Goal: Task Accomplishment & Management: Manage account settings

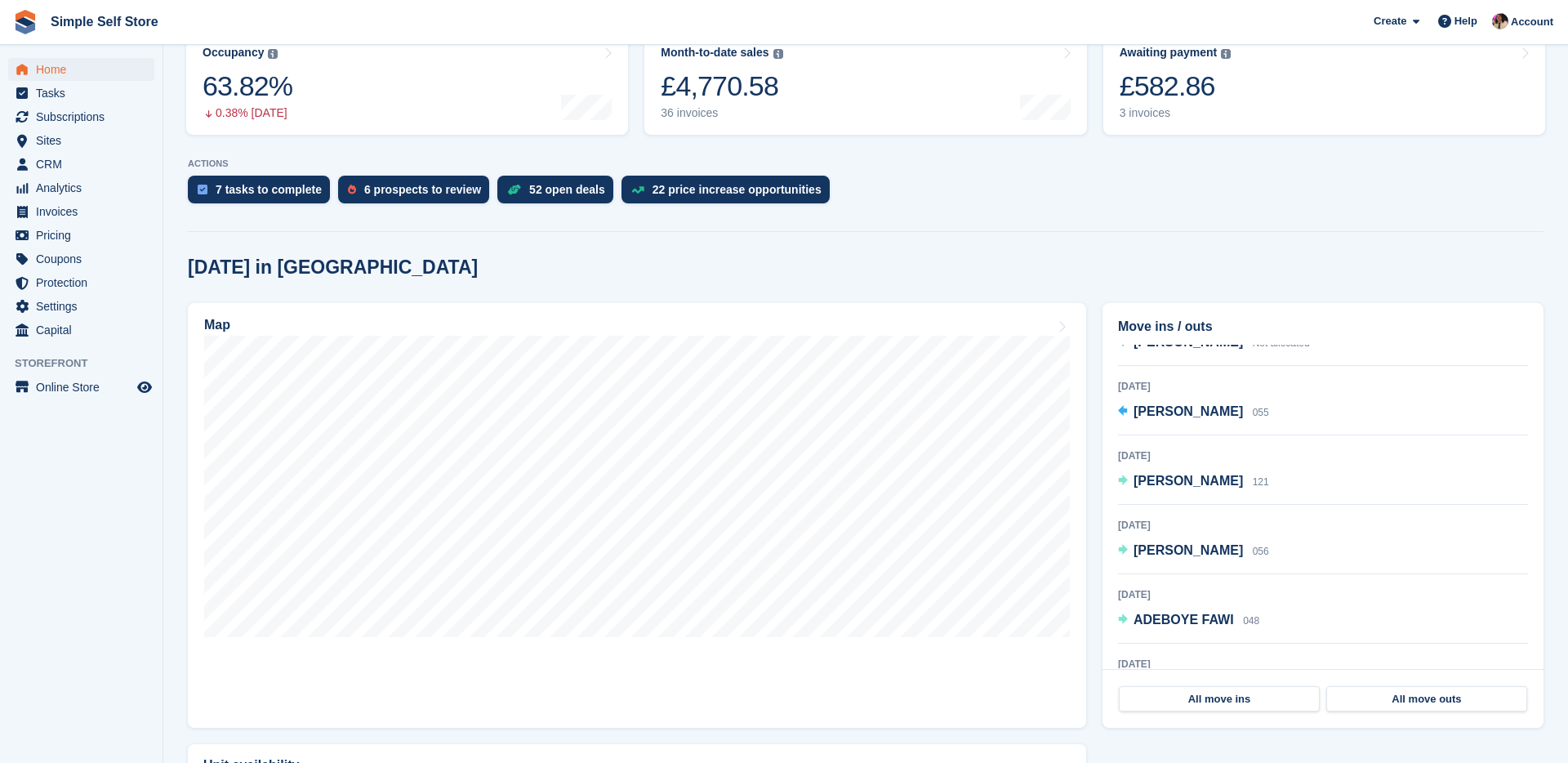
scroll to position [264, 0]
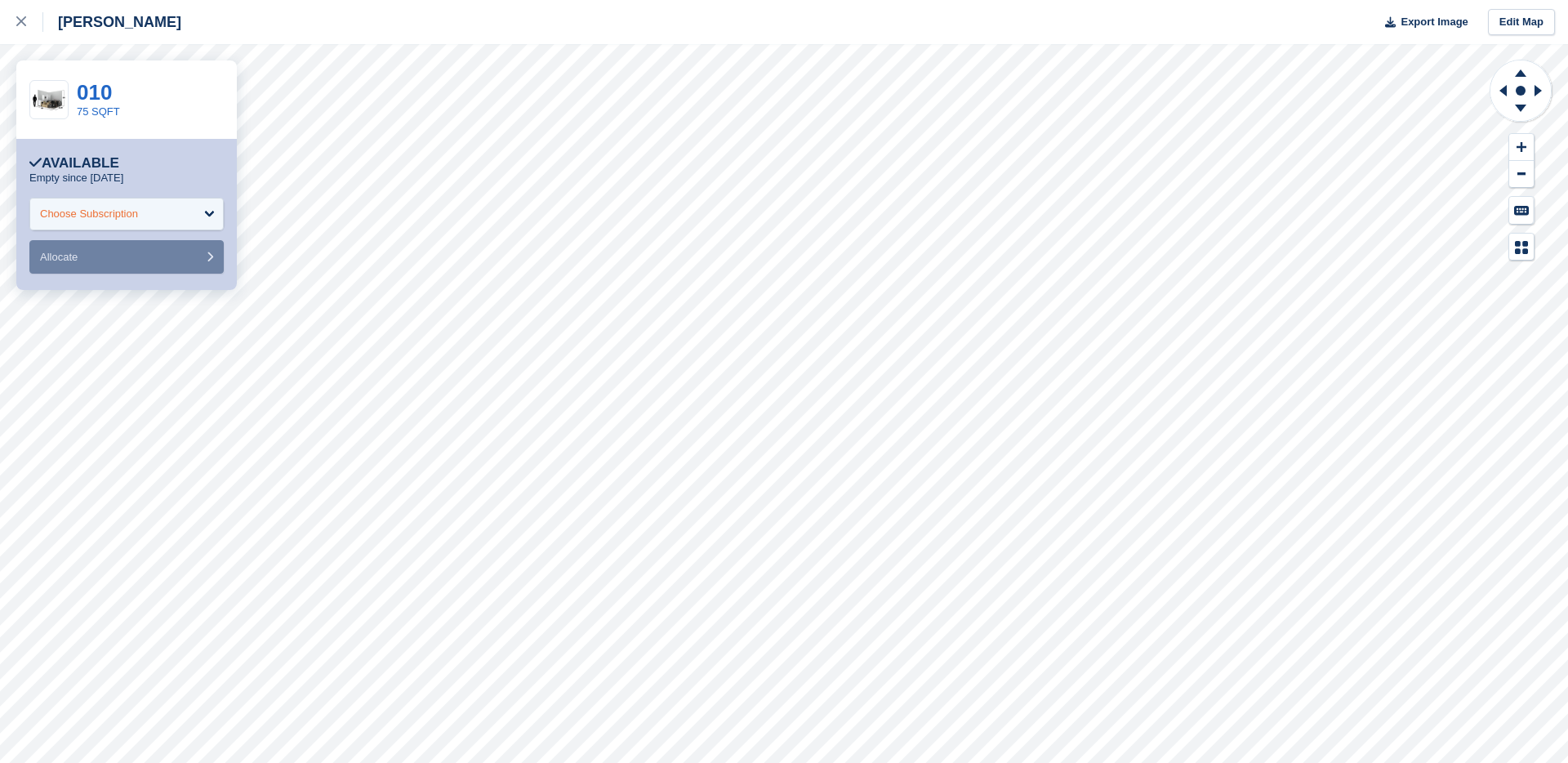
click at [148, 227] on div "Choose Subscription" at bounding box center [127, 214] width 194 height 33
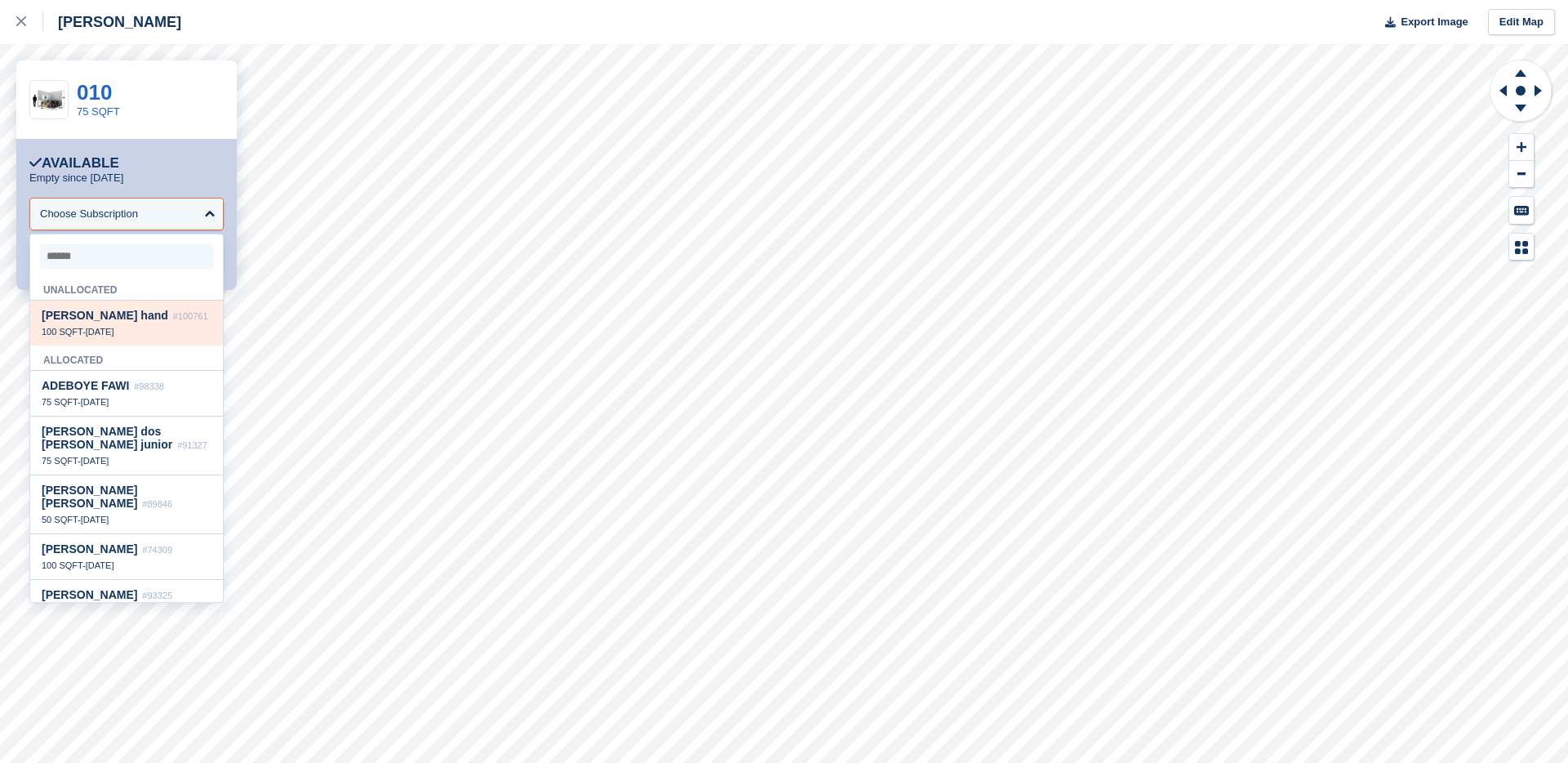
click at [129, 326] on div "Lorraine hand #100761 100 SQFT - 22 Aug" at bounding box center [126, 322] width 193 height 45
select select "******"
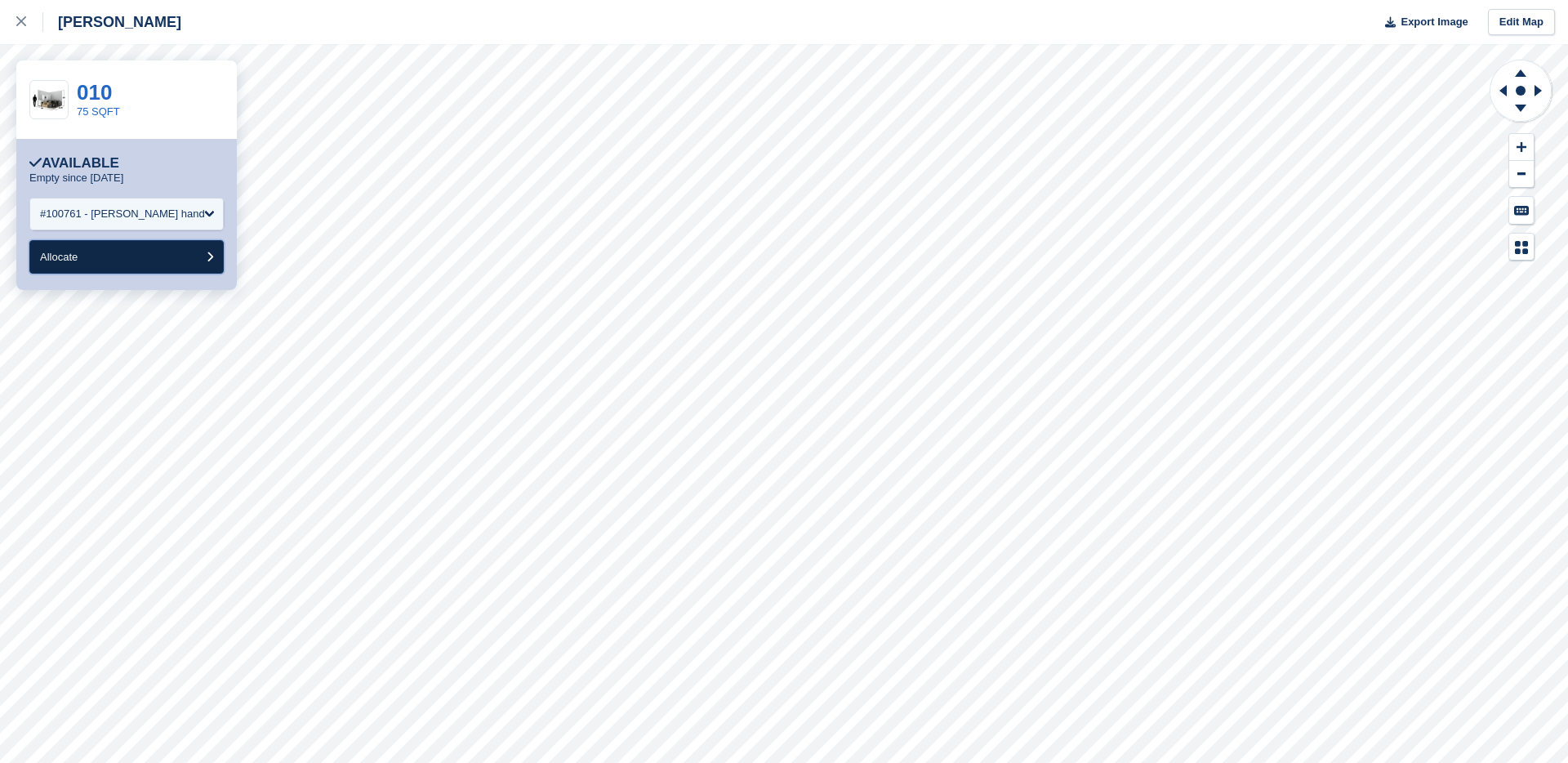
click at [144, 262] on button "Allocate" at bounding box center [127, 257] width 194 height 34
click at [128, 214] on div "Choose Subscription" at bounding box center [90, 214] width 98 height 16
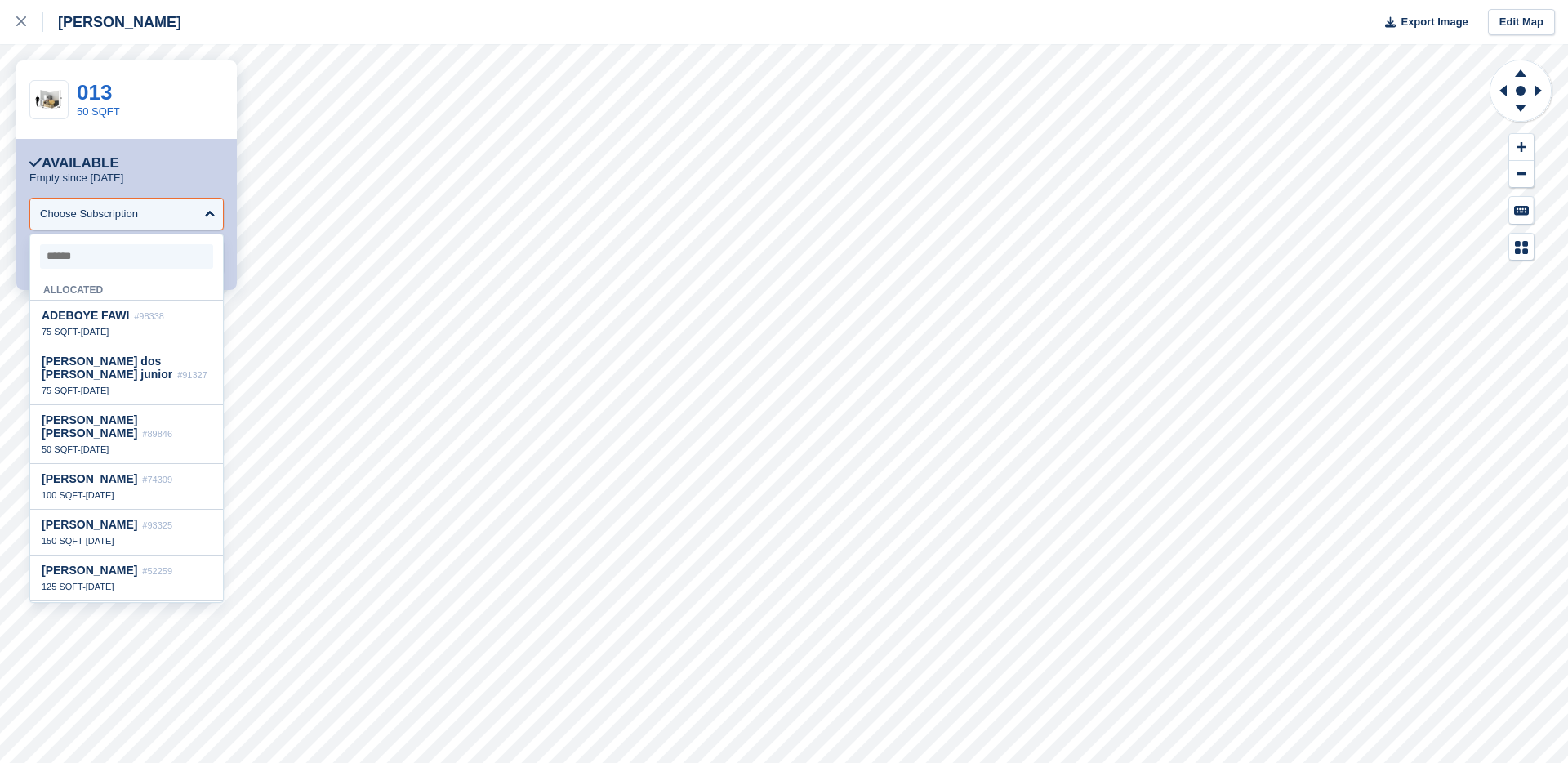
click at [101, 258] on input "select-one" at bounding box center [127, 256] width 173 height 24
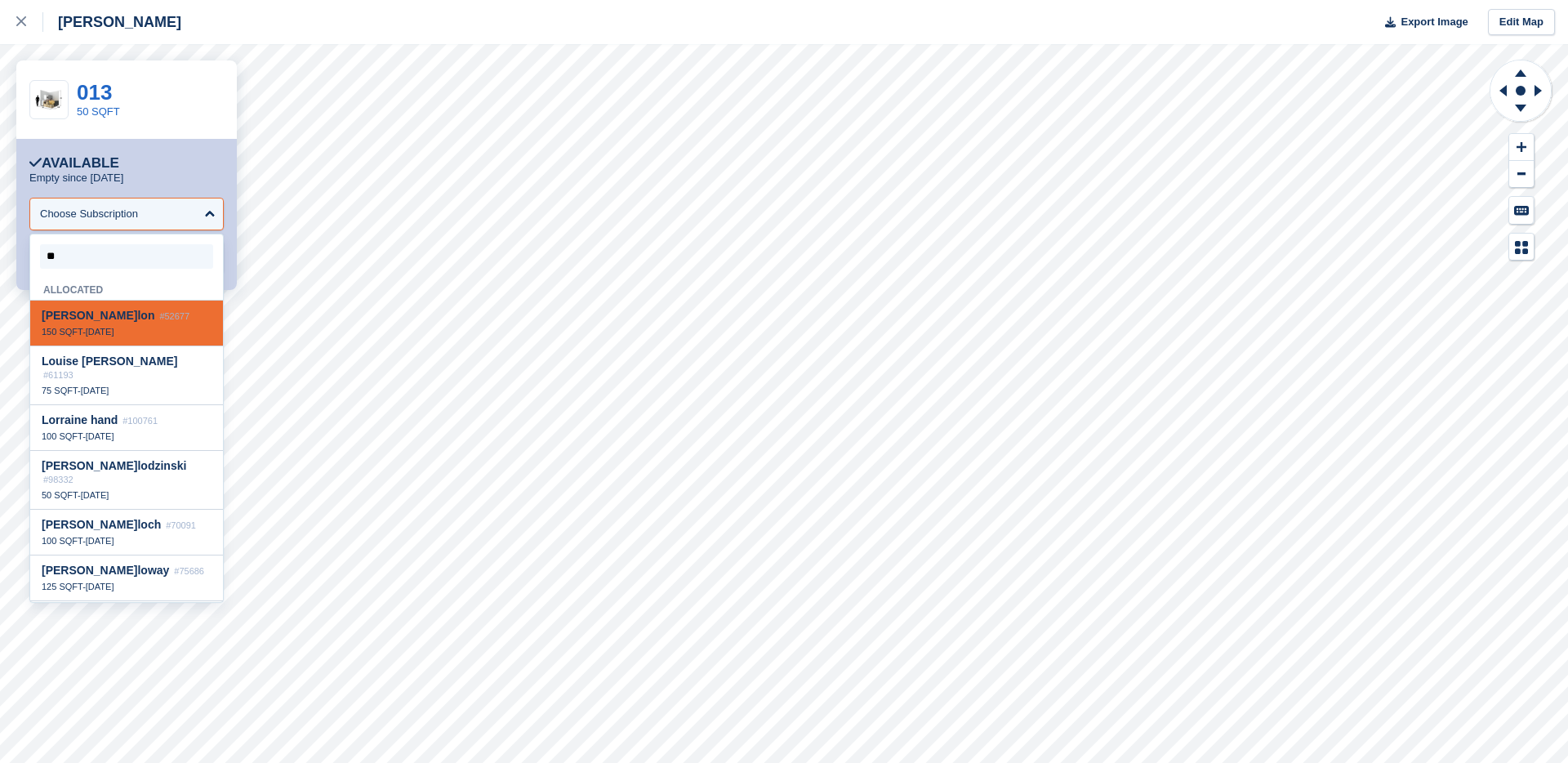
type input "***"
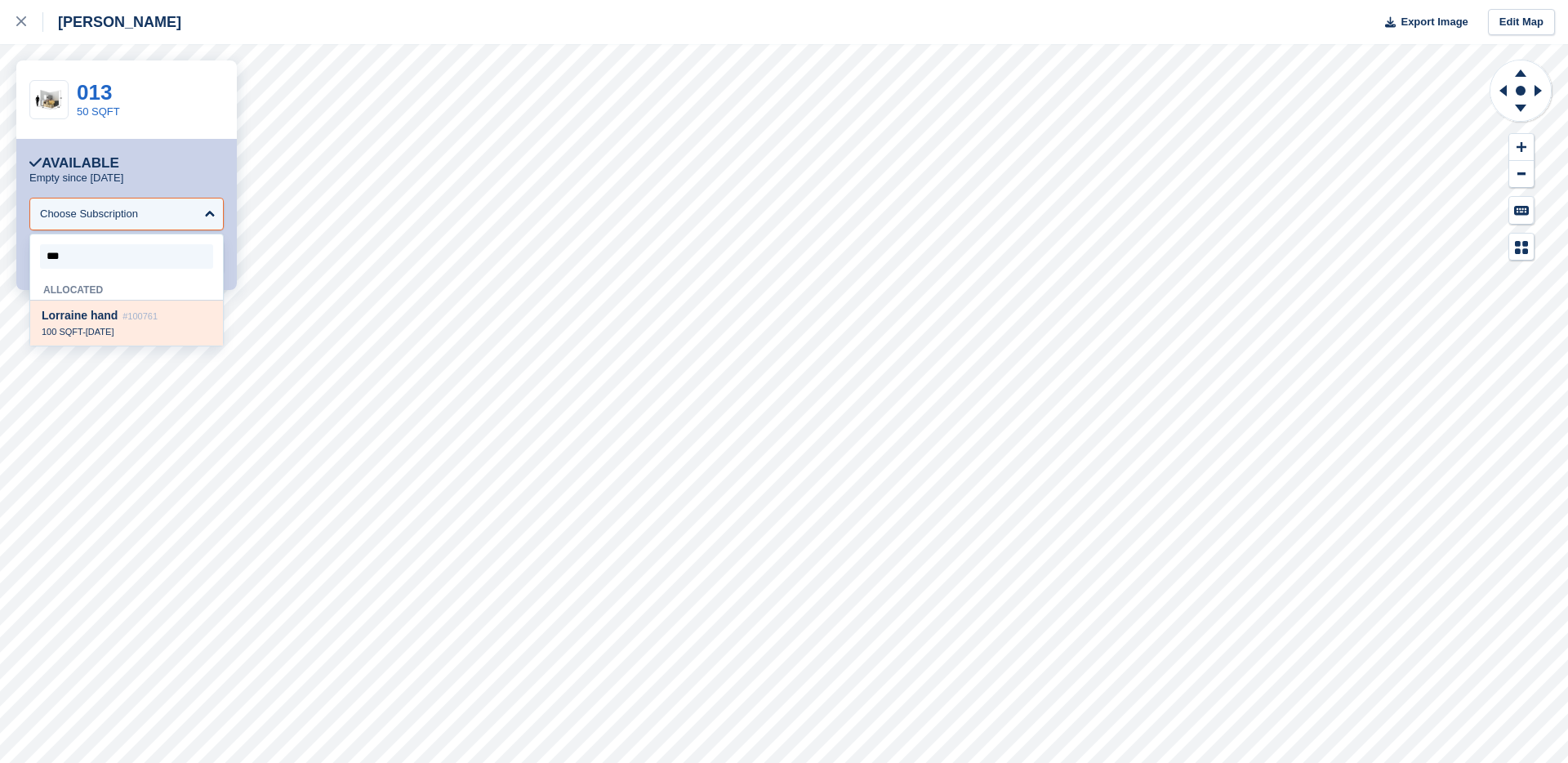
click at [79, 318] on span "Lor raine hand" at bounding box center [79, 316] width 76 height 13
select select "******"
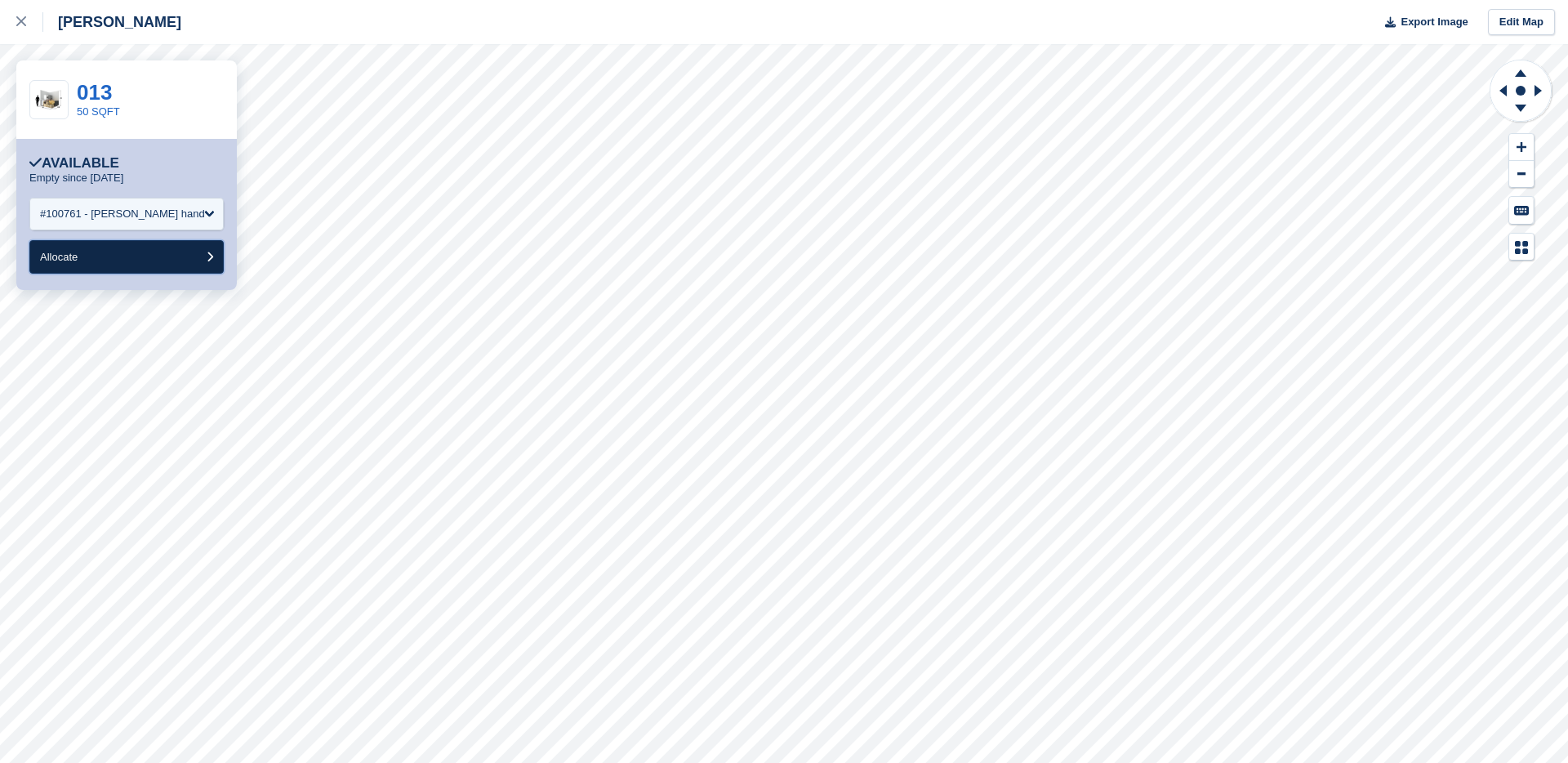
click at [109, 271] on button "Allocate" at bounding box center [127, 257] width 194 height 34
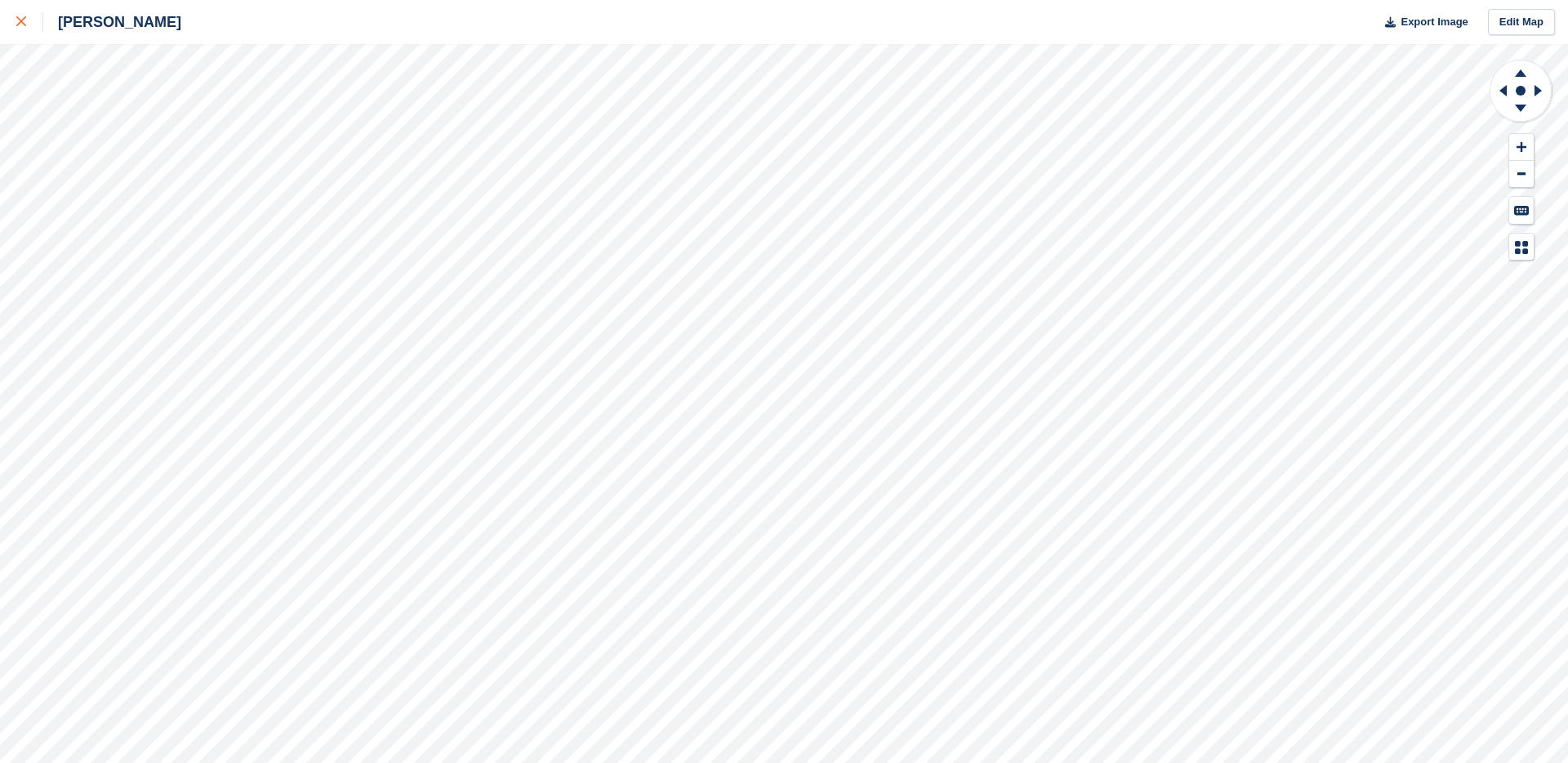
click at [13, 26] on link at bounding box center [21, 22] width 43 height 44
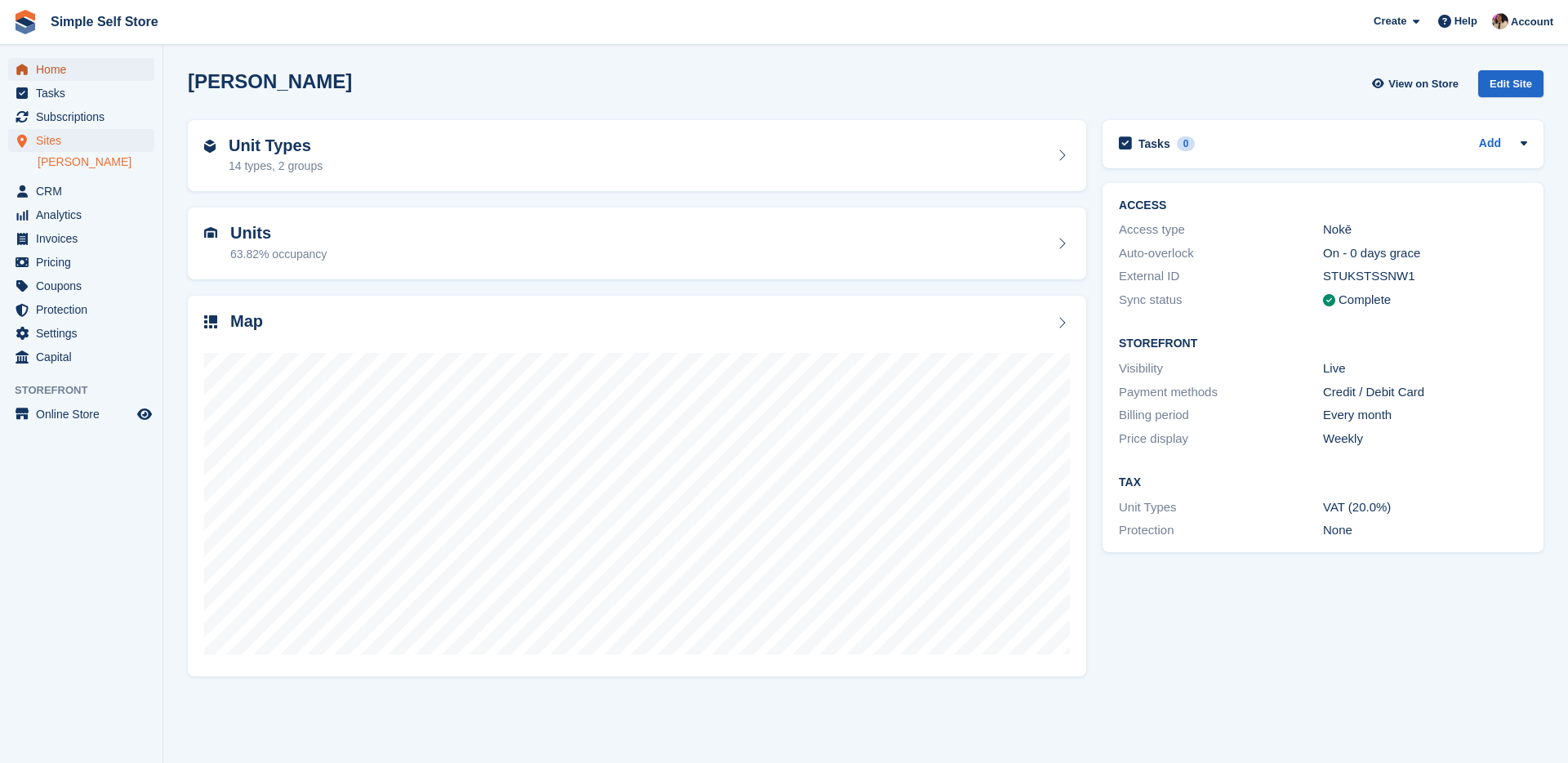
click at [100, 69] on span "Home" at bounding box center [85, 69] width 98 height 23
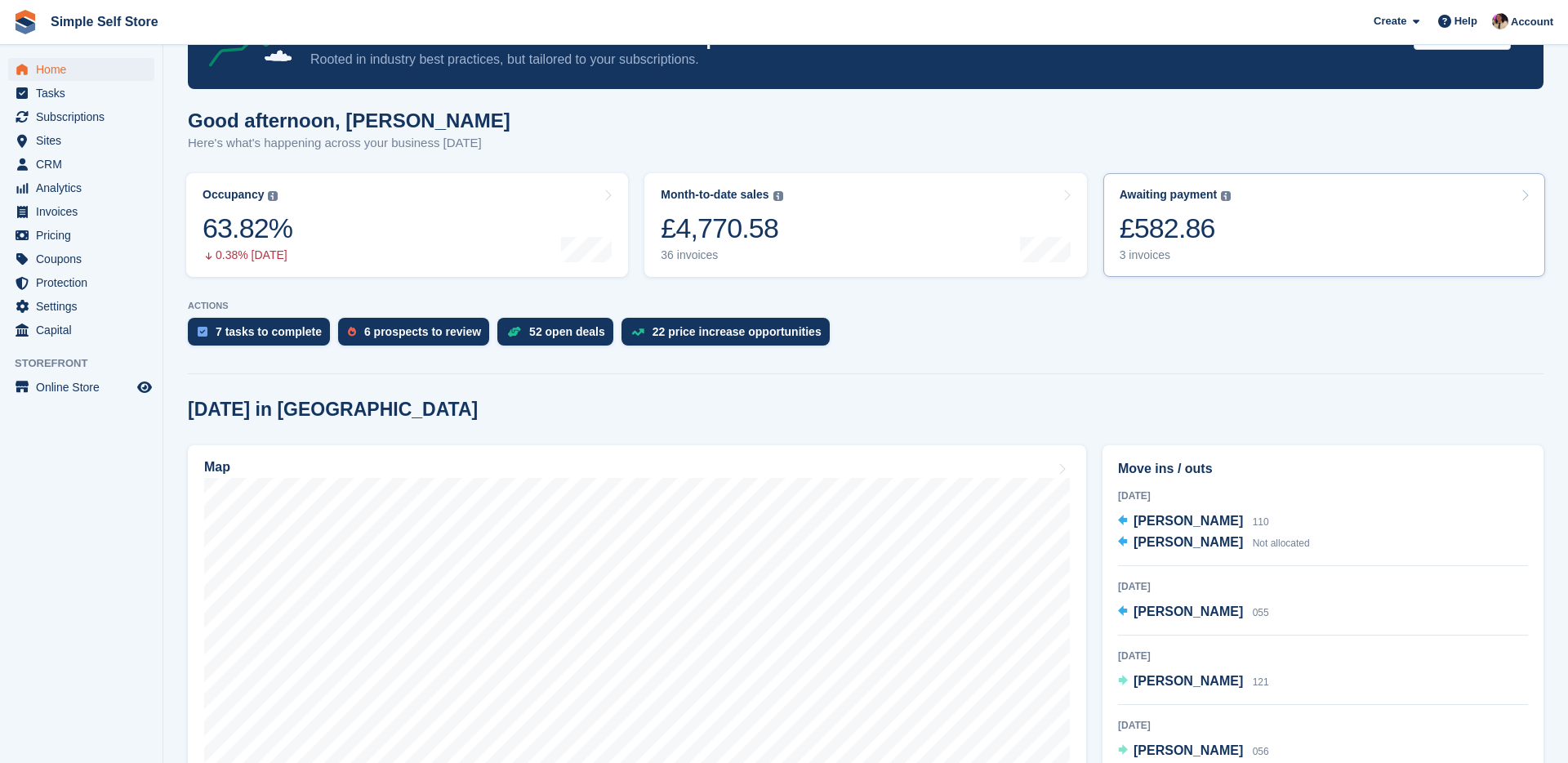
scroll to position [90, 0]
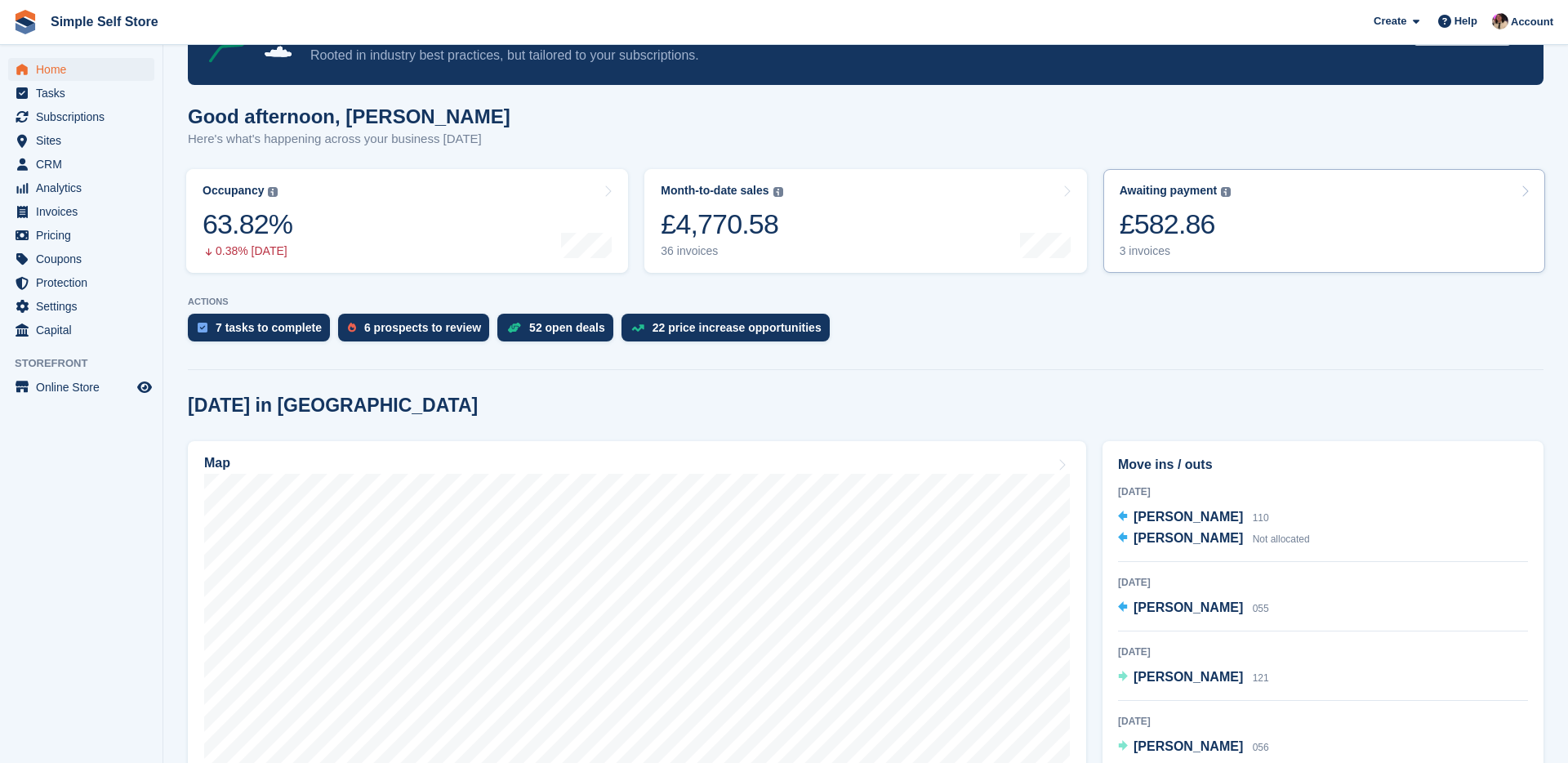
click at [1169, 238] on div "£582.86" at bounding box center [1176, 224] width 112 height 34
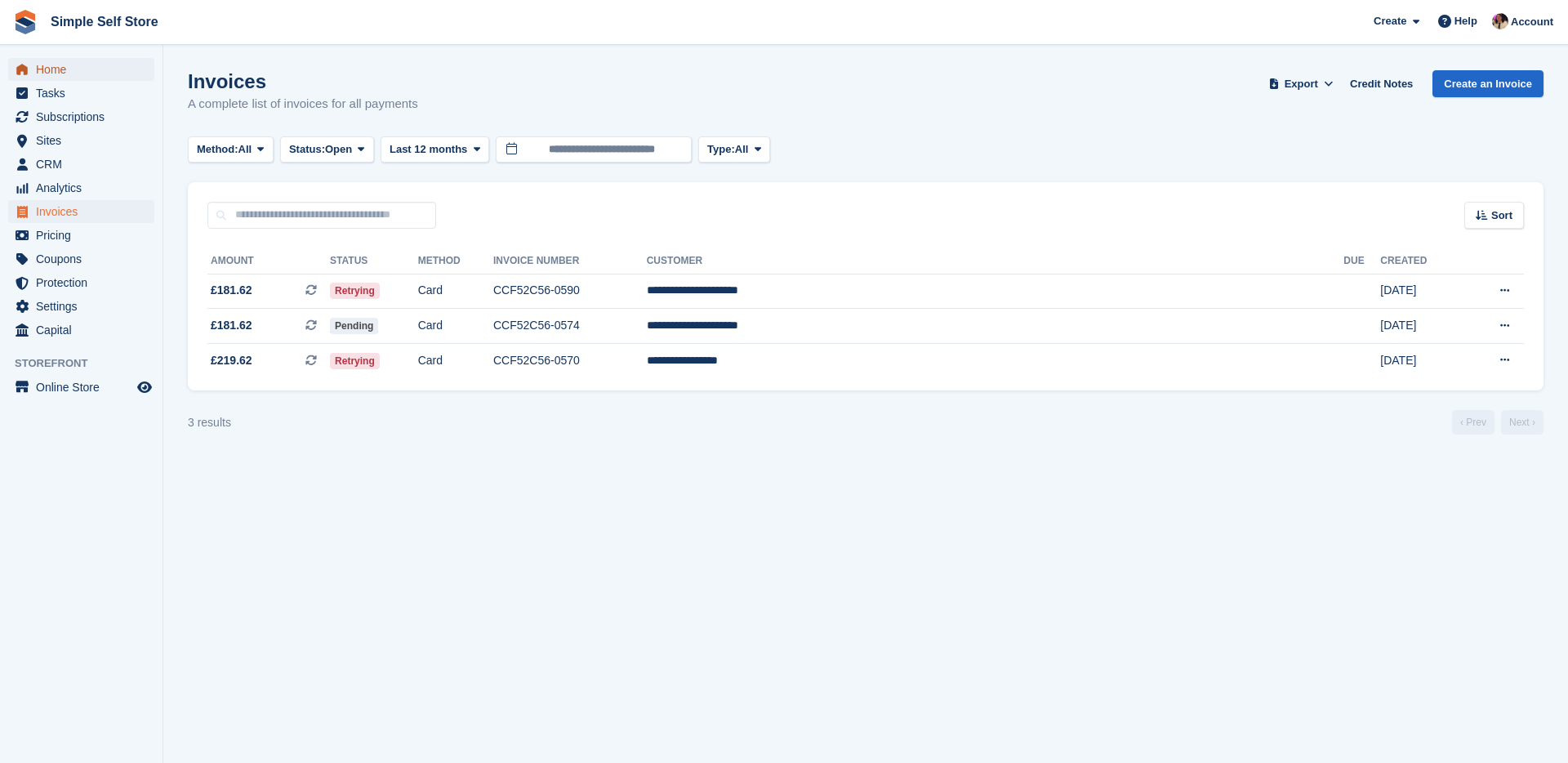
click at [36, 73] on span "Home" at bounding box center [85, 69] width 98 height 23
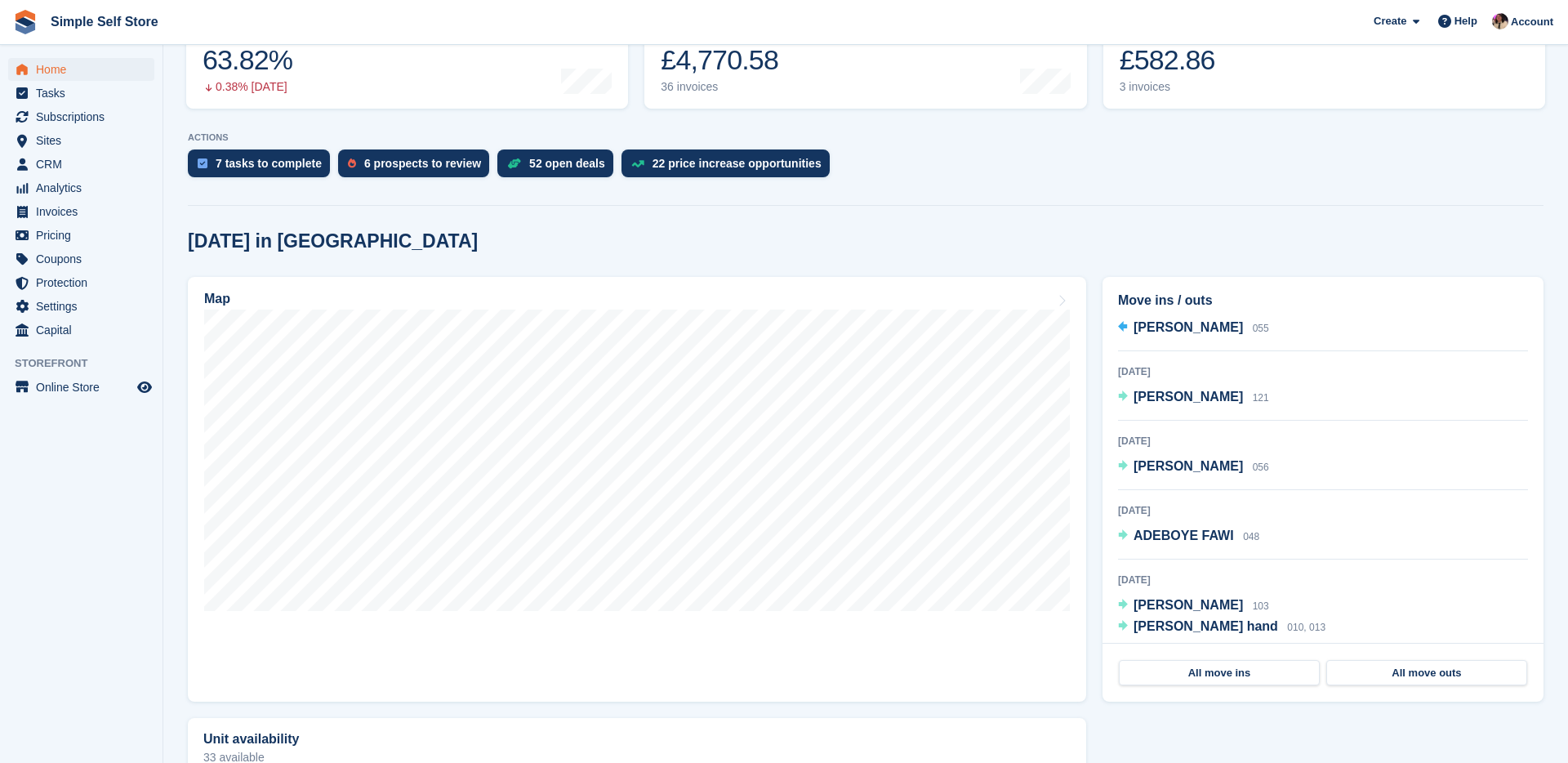
scroll to position [123, 0]
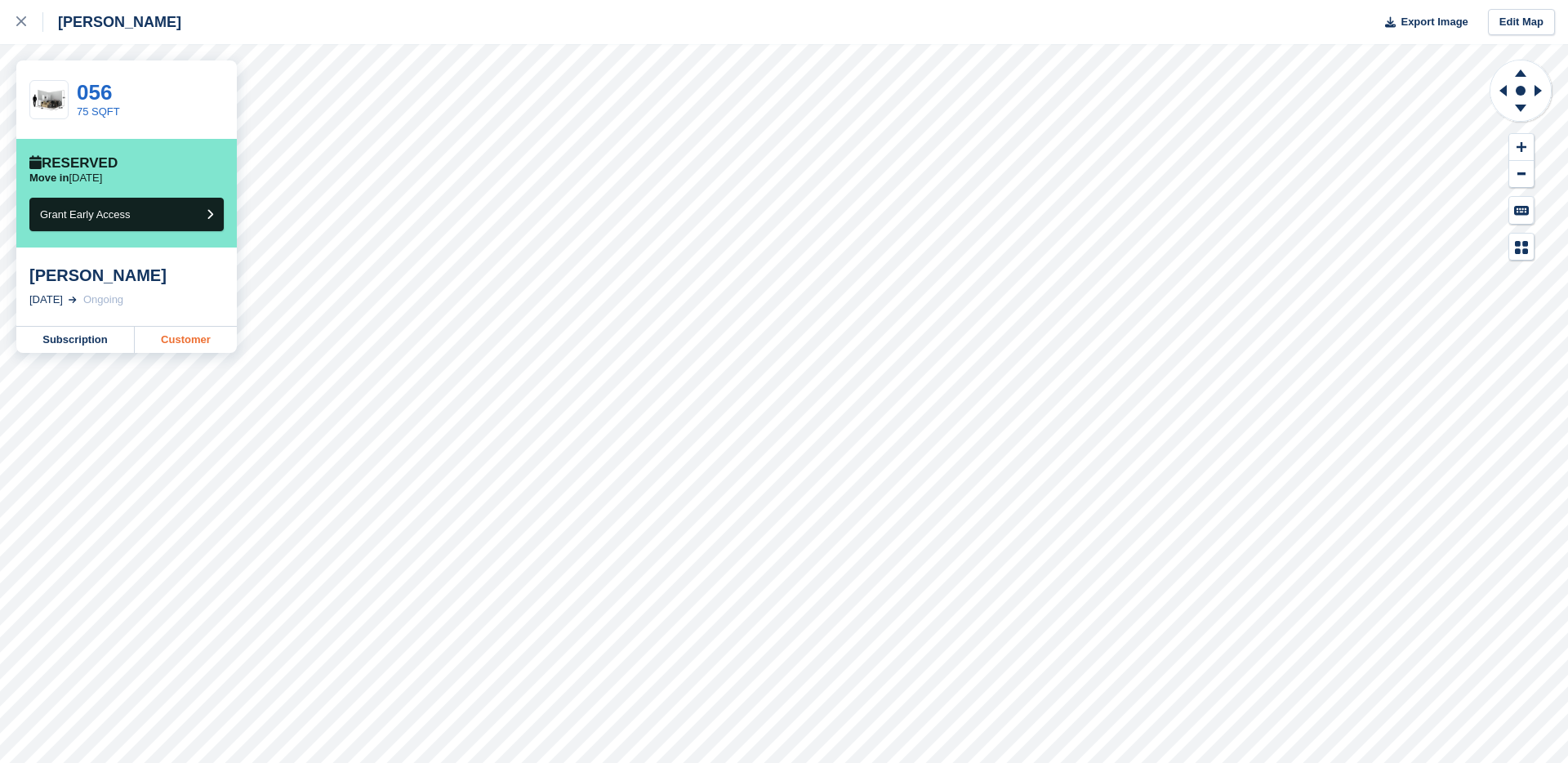
click at [180, 346] on link "Customer" at bounding box center [186, 339] width 102 height 26
click at [144, 343] on link "Customer" at bounding box center [186, 339] width 102 height 26
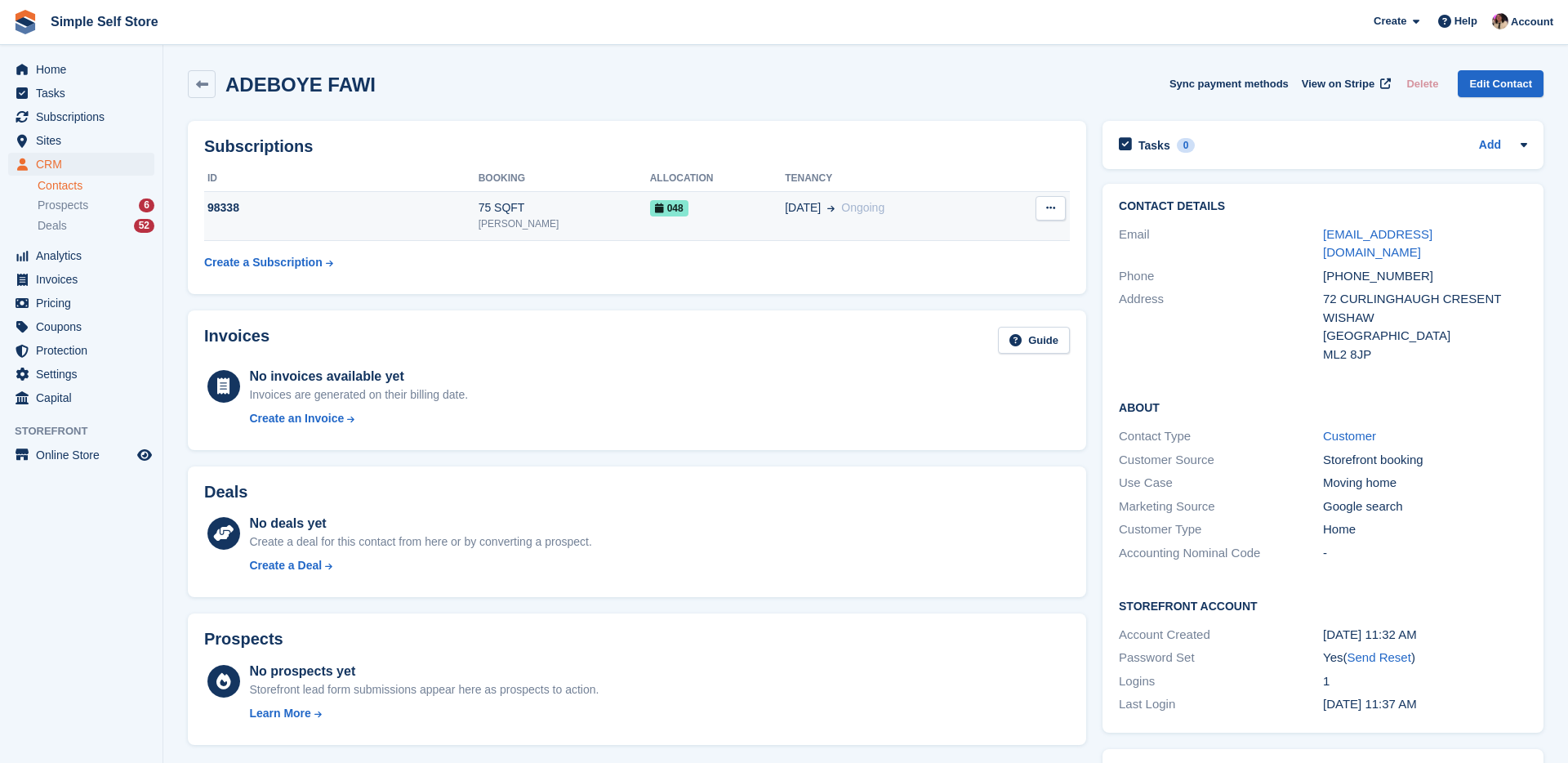
click at [1053, 215] on button at bounding box center [1050, 208] width 30 height 24
click at [936, 239] on p "Cancel subscription" at bounding box center [988, 240] width 142 height 21
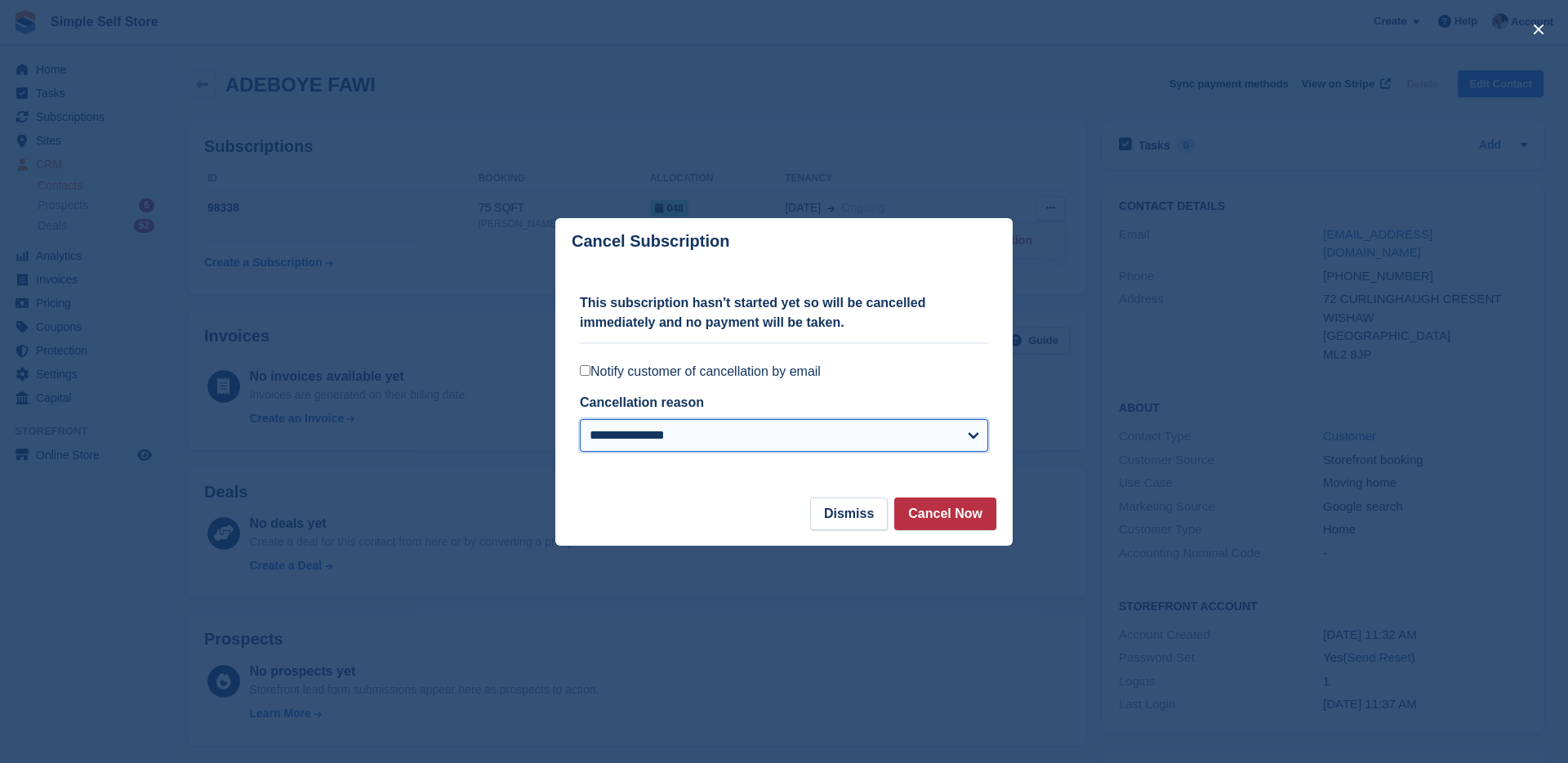
click at [871, 445] on select "**********" at bounding box center [784, 435] width 408 height 33
select select "**********"
click at [950, 516] on button "Cancel Now" at bounding box center [945, 514] width 102 height 33
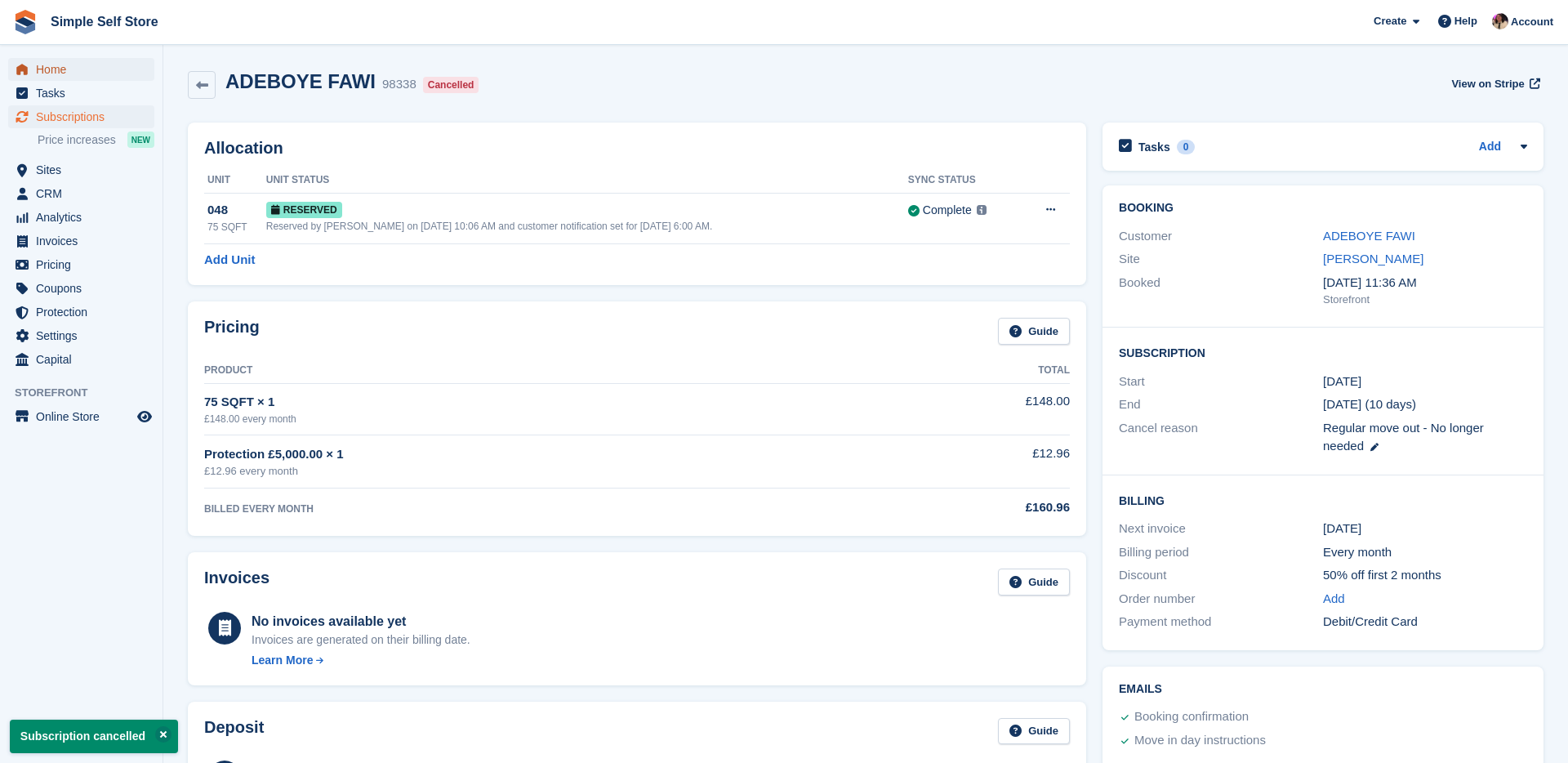
click at [59, 70] on span "Home" at bounding box center [85, 69] width 98 height 23
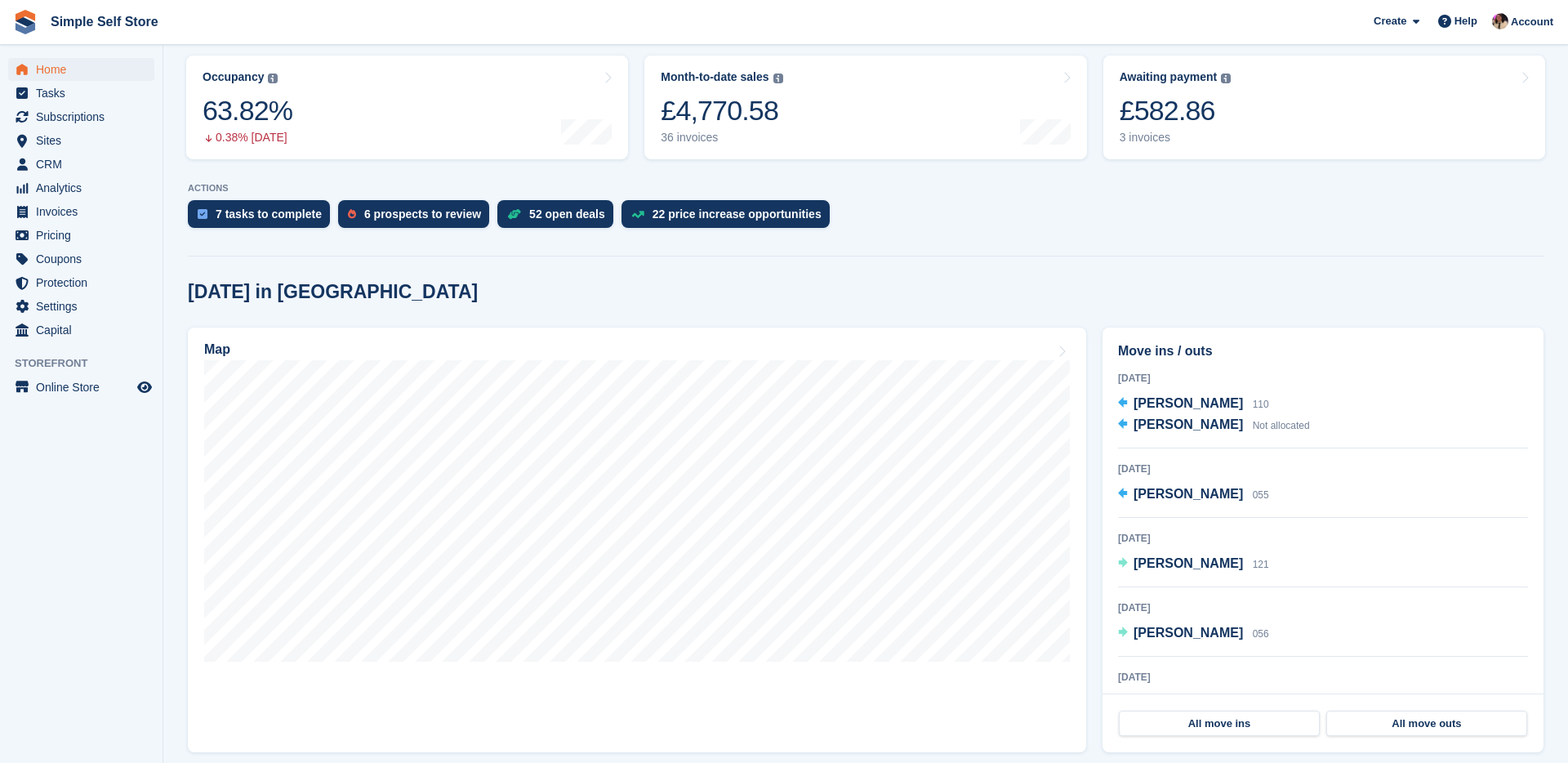
scroll to position [207, 0]
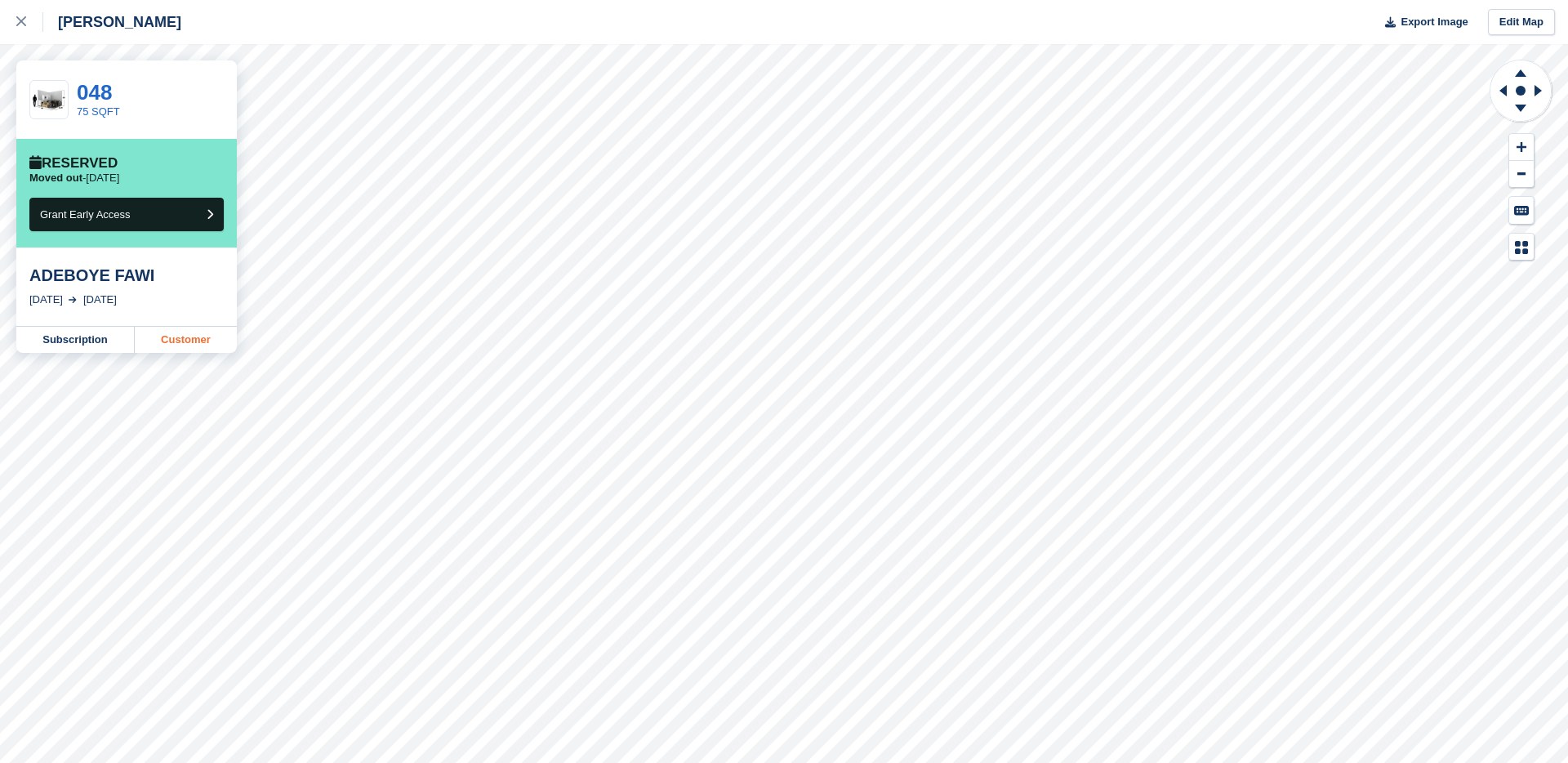
click at [182, 343] on link "Customer" at bounding box center [186, 339] width 102 height 26
click at [119, 345] on link "Subscription" at bounding box center [75, 339] width 118 height 26
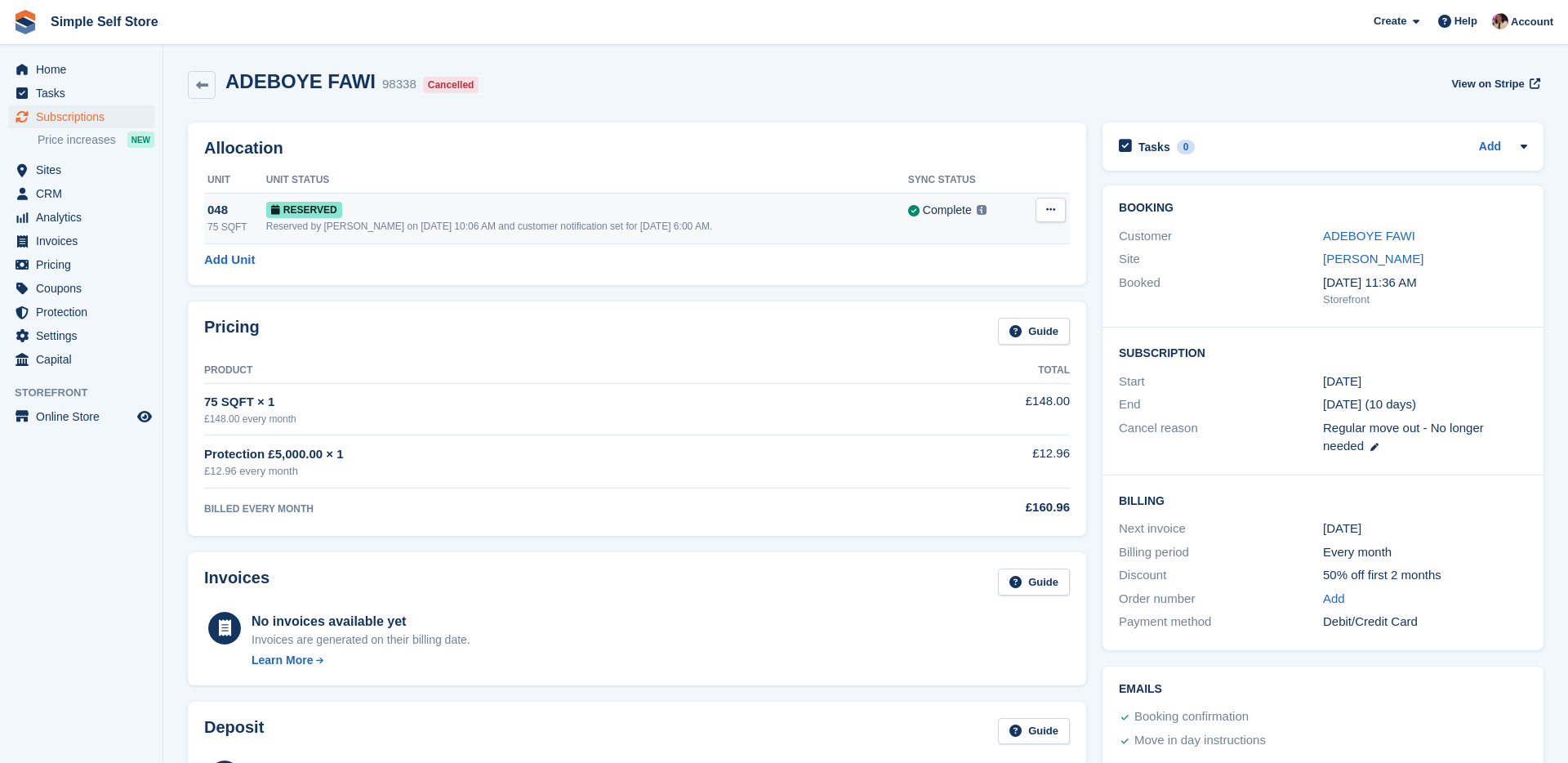
click at [1047, 210] on icon at bounding box center [1050, 209] width 9 height 11
click at [989, 271] on p "Deallocate" at bounding box center [988, 277] width 142 height 21
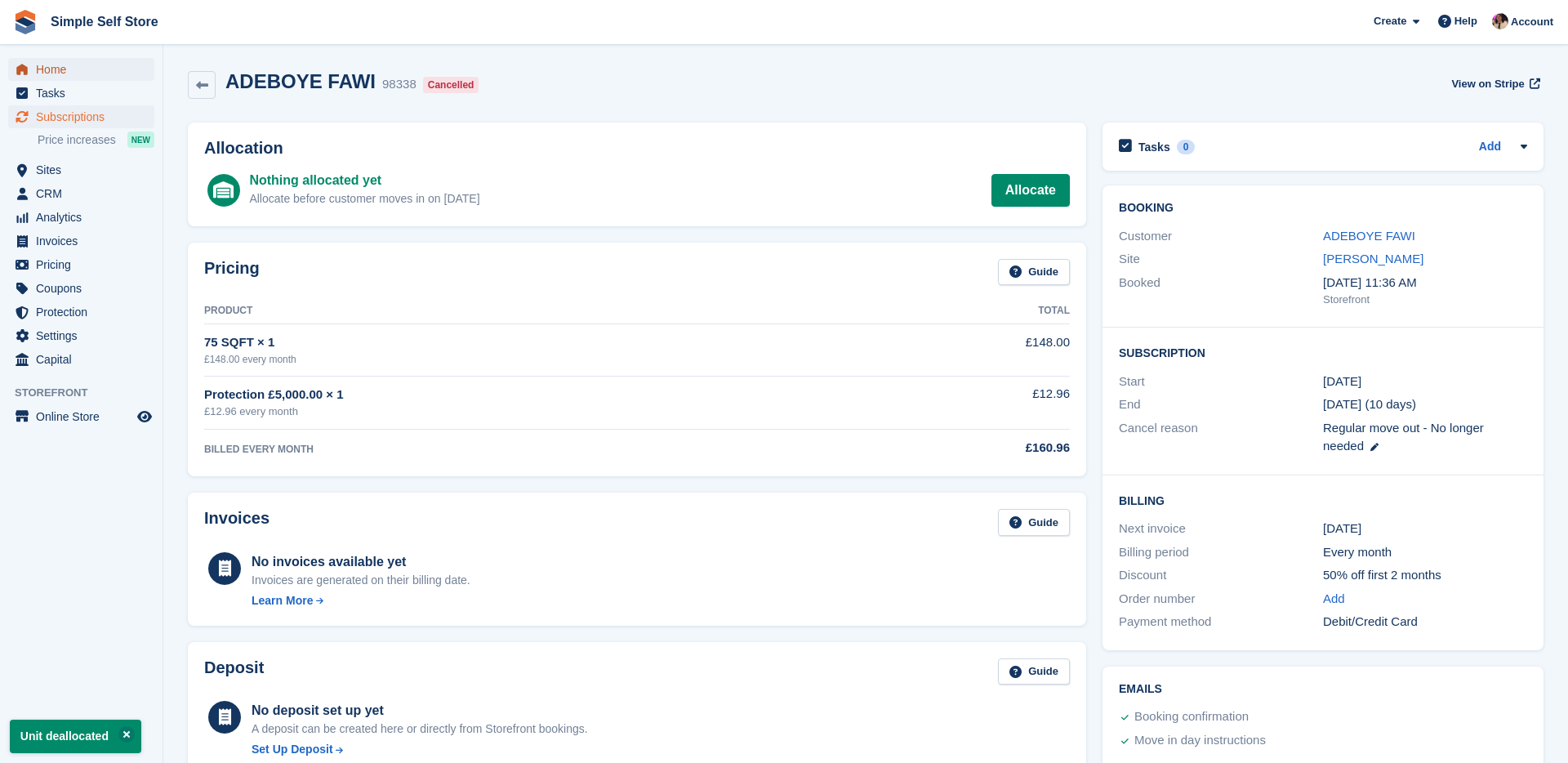
click at [80, 75] on span "Home" at bounding box center [85, 69] width 98 height 23
